Goal: Task Accomplishment & Management: Manage account settings

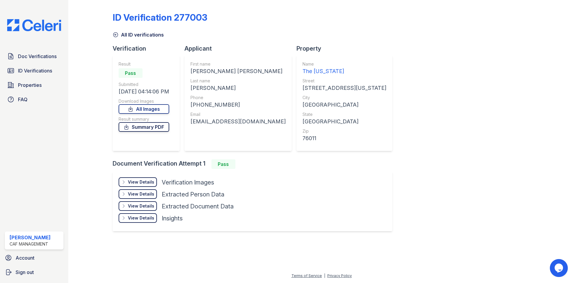
click at [146, 127] on link "Summary PDF" at bounding box center [143, 127] width 51 height 10
click at [30, 58] on span "Doc Verifications" at bounding box center [37, 56] width 39 height 7
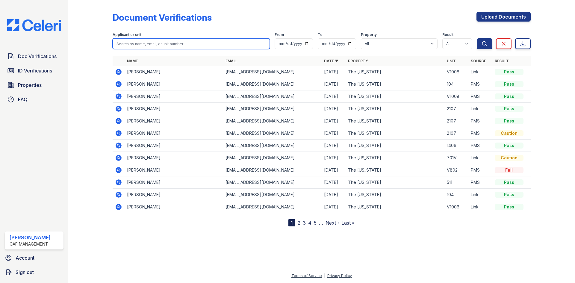
click at [165, 43] on input "search" at bounding box center [191, 43] width 157 height 11
type input "[PERSON_NAME]"
click at [476, 38] on button "Search" at bounding box center [484, 43] width 16 height 11
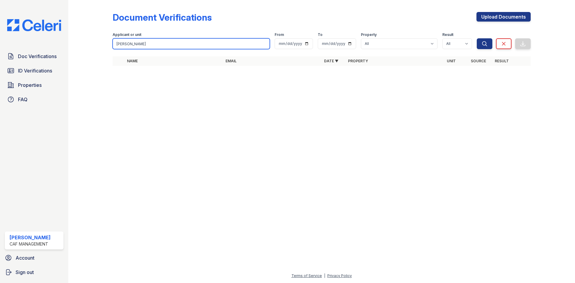
drag, startPoint x: 151, startPoint y: 40, endPoint x: 77, endPoint y: 55, distance: 75.4
click at [92, 39] on div "Document Verifications Upload Documents Filter Applicant or unit [GEOGRAPHIC_DA…" at bounding box center [321, 40] width 487 height 81
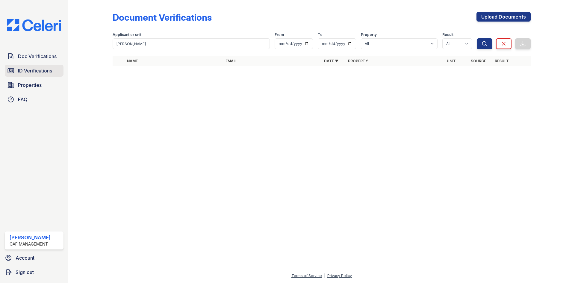
click at [28, 67] on span "ID Verifications" at bounding box center [35, 70] width 34 height 7
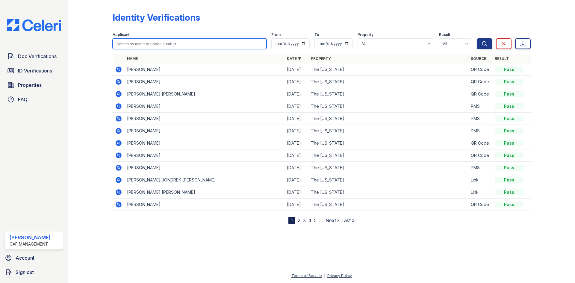
click at [149, 43] on input "search" at bounding box center [190, 43] width 154 height 11
type input "[PERSON_NAME]"
click at [476, 38] on button "Search" at bounding box center [484, 43] width 16 height 11
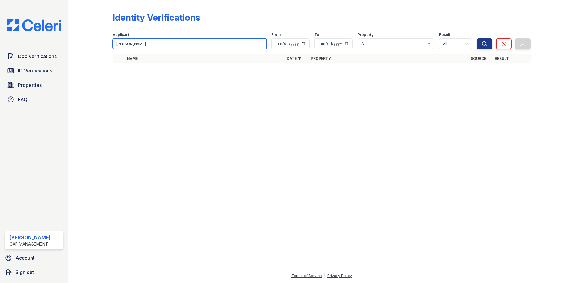
drag, startPoint x: 149, startPoint y: 42, endPoint x: 95, endPoint y: 49, distance: 53.7
click at [98, 49] on div "Identity Verifications Filter Applicant [GEOGRAPHIC_DATA] From To Property All …" at bounding box center [321, 39] width 487 height 79
click at [39, 24] on img at bounding box center [33, 25] width 63 height 12
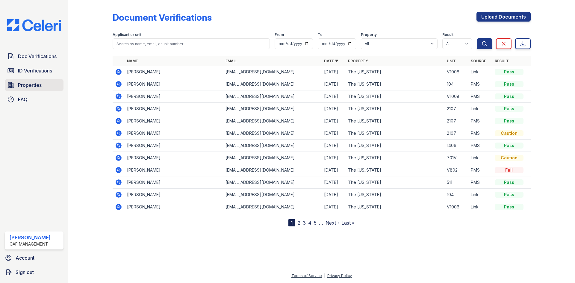
click at [36, 86] on span "Properties" at bounding box center [30, 84] width 24 height 7
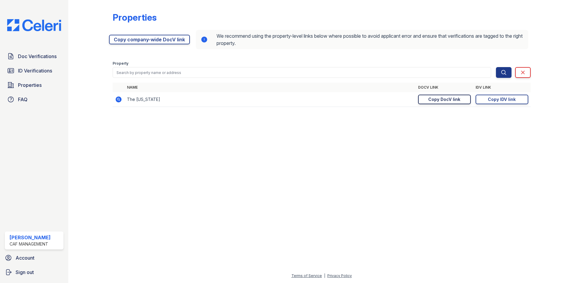
click at [450, 99] on div "Copy DocV link" at bounding box center [444, 99] width 32 height 6
click at [492, 96] on link "Copy IDV link Copy link" at bounding box center [501, 100] width 53 height 10
click at [39, 55] on span "Doc Verifications" at bounding box center [37, 56] width 39 height 7
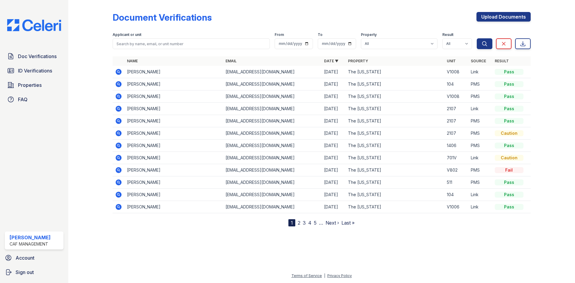
click at [119, 156] on icon at bounding box center [119, 158] width 6 height 6
